Goal: Navigation & Orientation: Find specific page/section

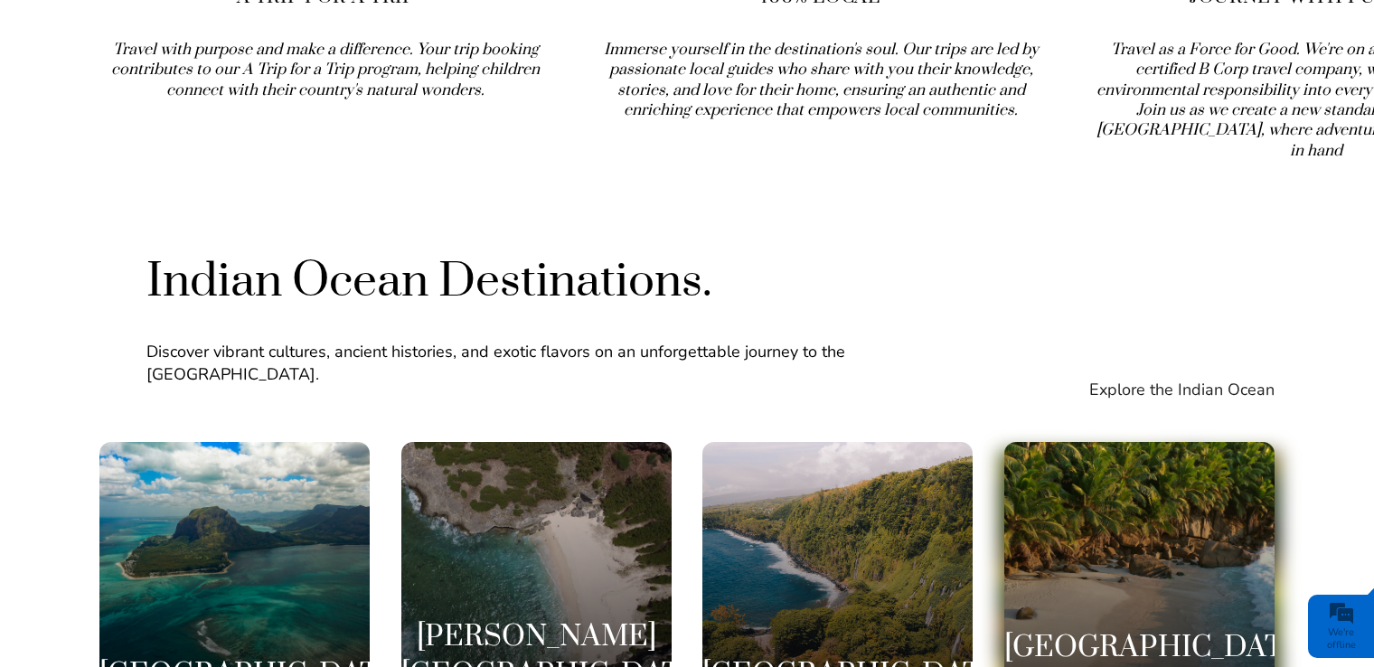
scroll to position [3165, 0]
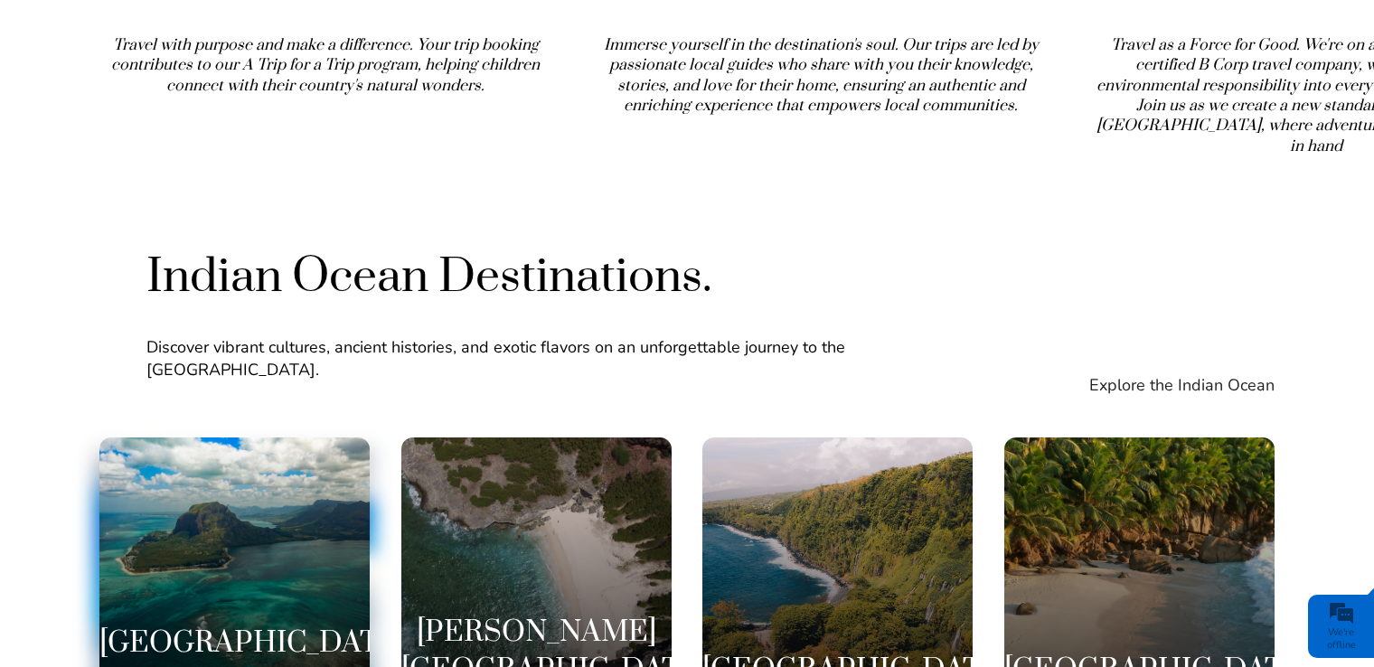
click at [253, 456] on div "[GEOGRAPHIC_DATA]" at bounding box center [234, 573] width 270 height 270
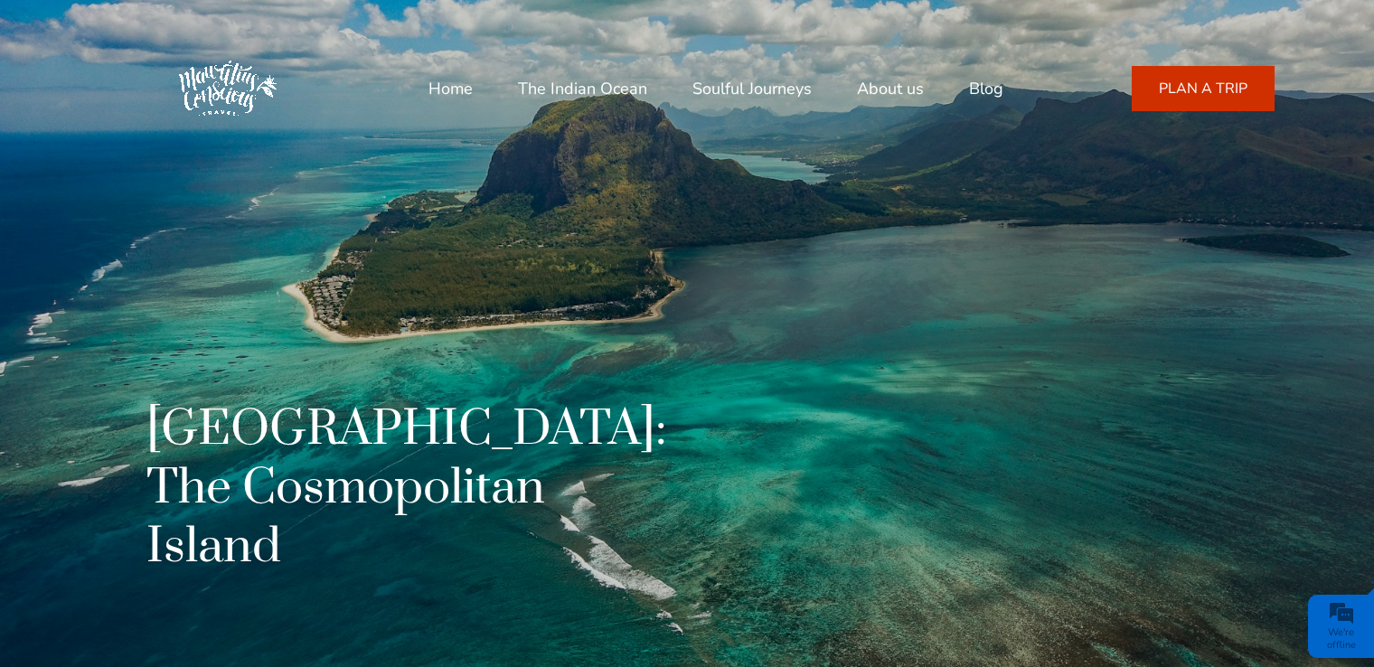
click at [693, 89] on link "Soulful Journeys" at bounding box center [752, 88] width 119 height 43
